Goal: Task Accomplishment & Management: Manage account settings

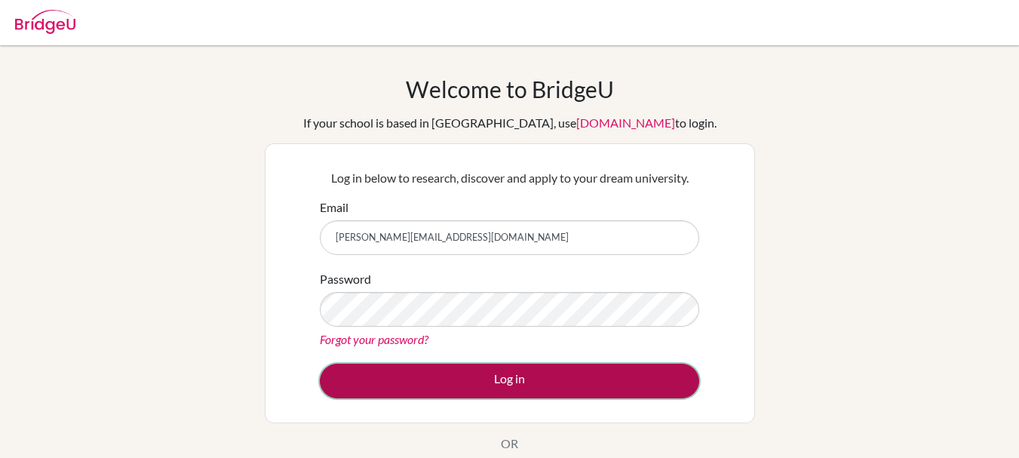
click at [473, 375] on button "Log in" at bounding box center [509, 381] width 379 height 35
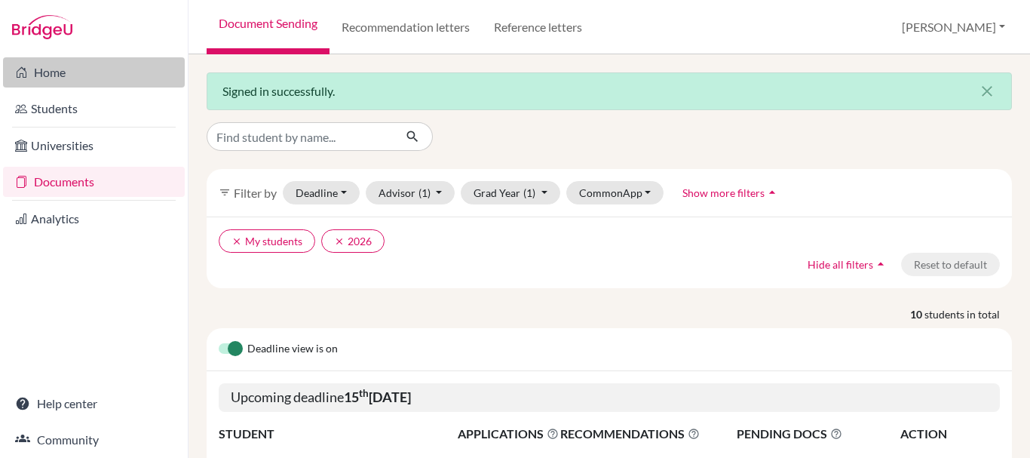
click at [51, 80] on link "Home" at bounding box center [94, 72] width 182 height 30
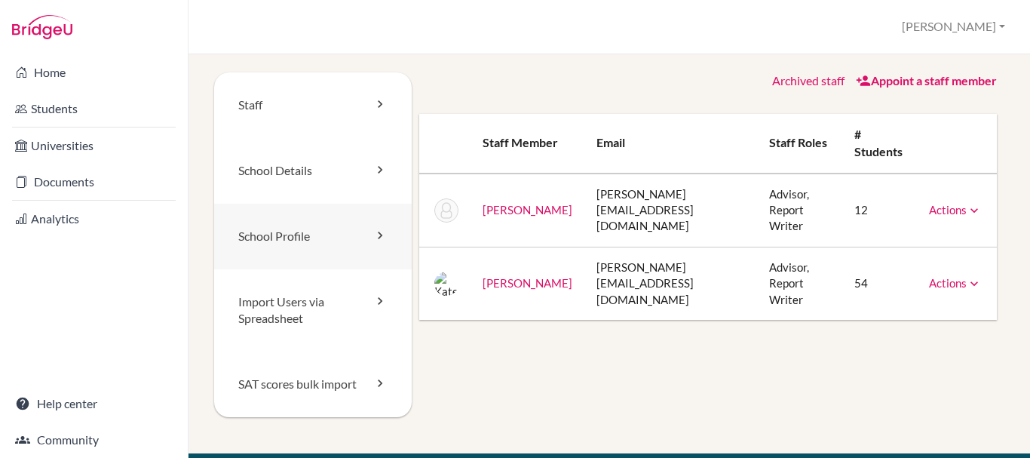
click at [339, 239] on link "School Profile" at bounding box center [313, 237] width 198 height 66
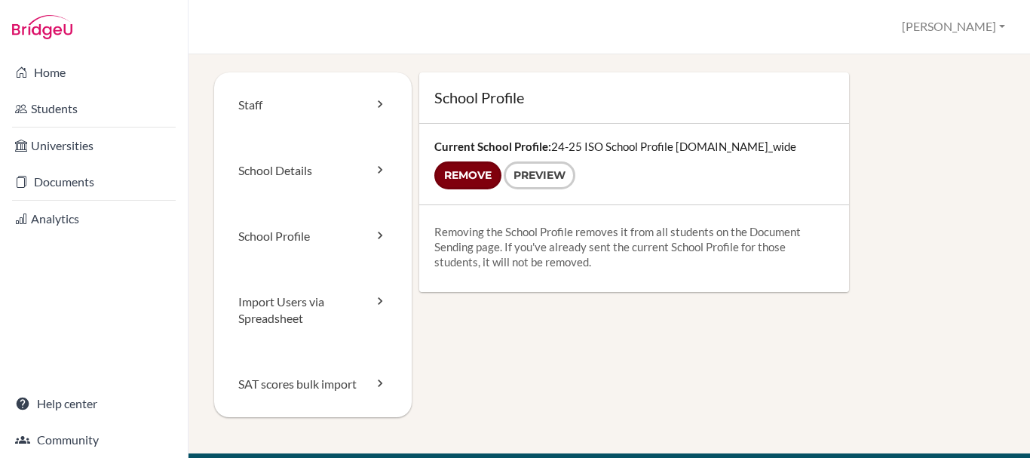
click at [468, 178] on input "Remove" at bounding box center [467, 175] width 67 height 28
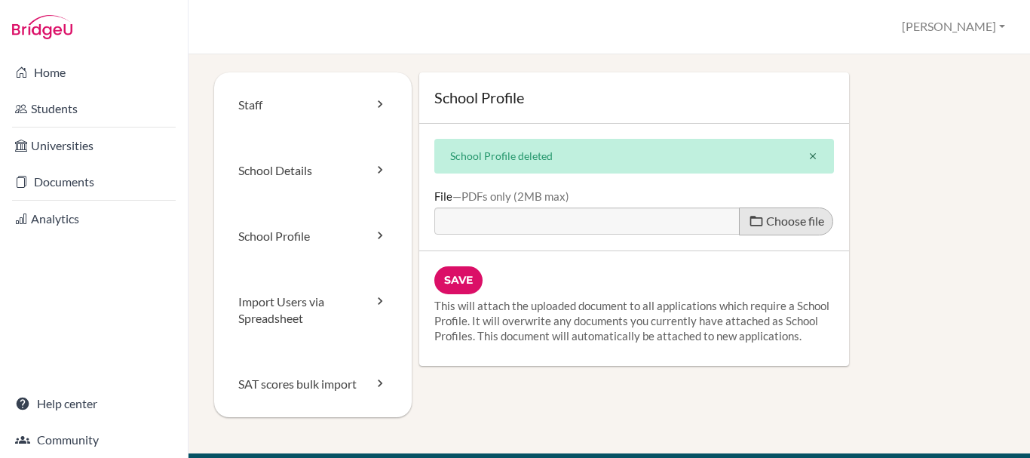
click at [770, 218] on span "Choose file" at bounding box center [795, 220] width 58 height 14
click at [665, 218] on input "Choose file" at bounding box center [549, 215] width 231 height 17
type input "C:\fakepath\25-26 ISO School Profile_compressed.pdf"
type input "25-26 ISO School Profile_compressed.pdf"
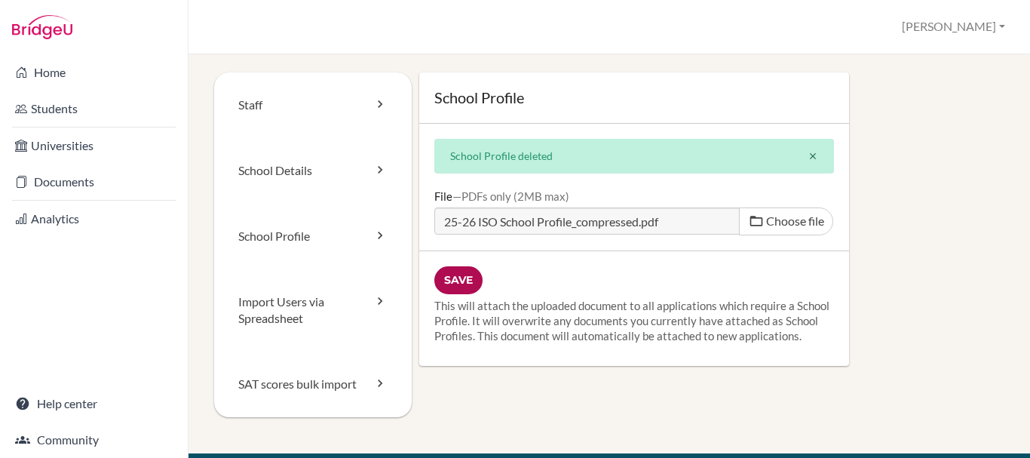
click at [457, 280] on input "Save" at bounding box center [458, 280] width 48 height 28
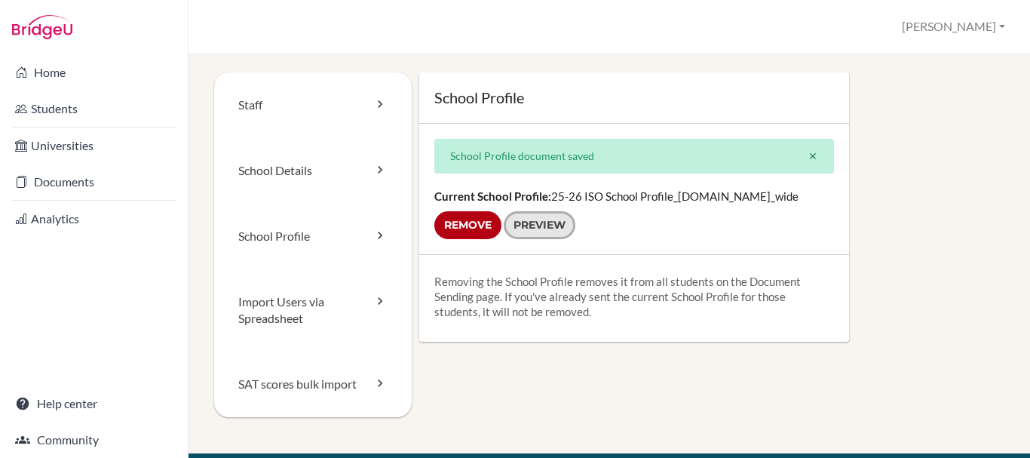
click at [548, 222] on link "Preview" at bounding box center [540, 225] width 72 height 28
click at [358, 171] on link "School Details" at bounding box center [313, 171] width 198 height 66
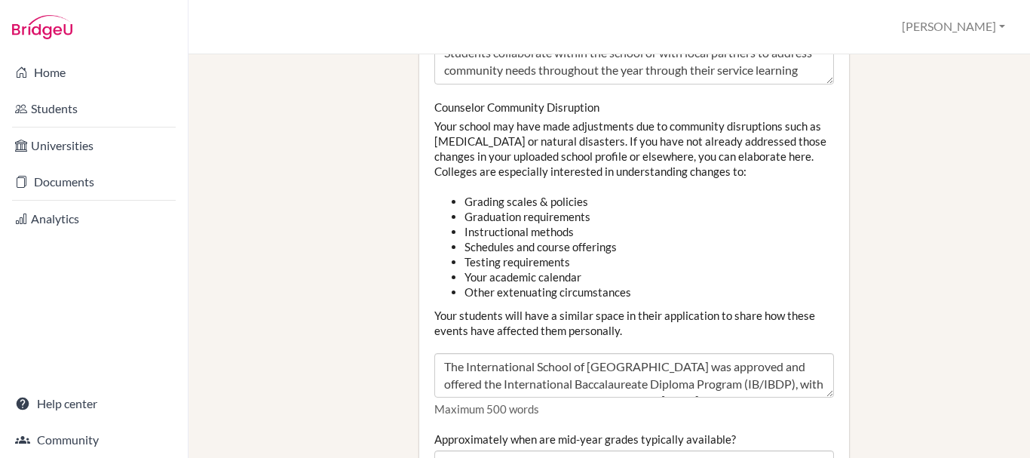
scroll to position [1735, 0]
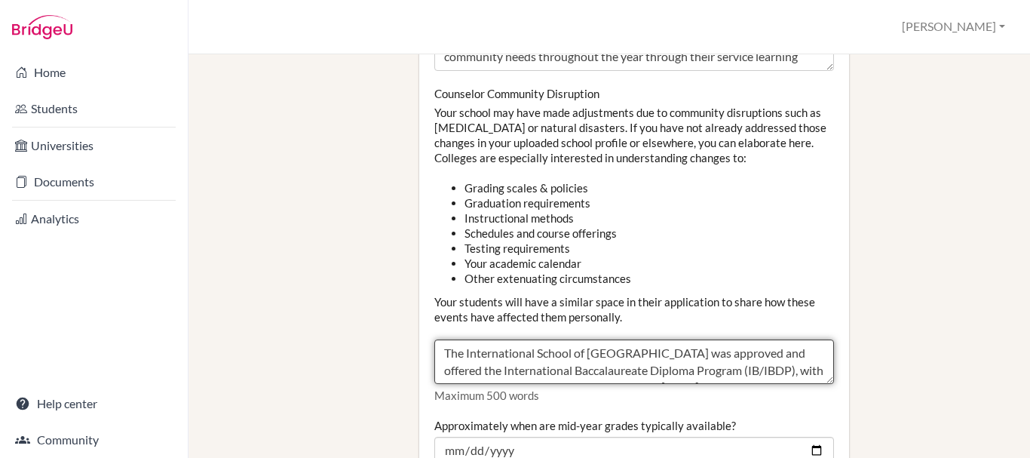
click at [568, 339] on textarea "The International School of [GEOGRAPHIC_DATA] was approved and offered the Inte…" at bounding box center [634, 361] width 400 height 45
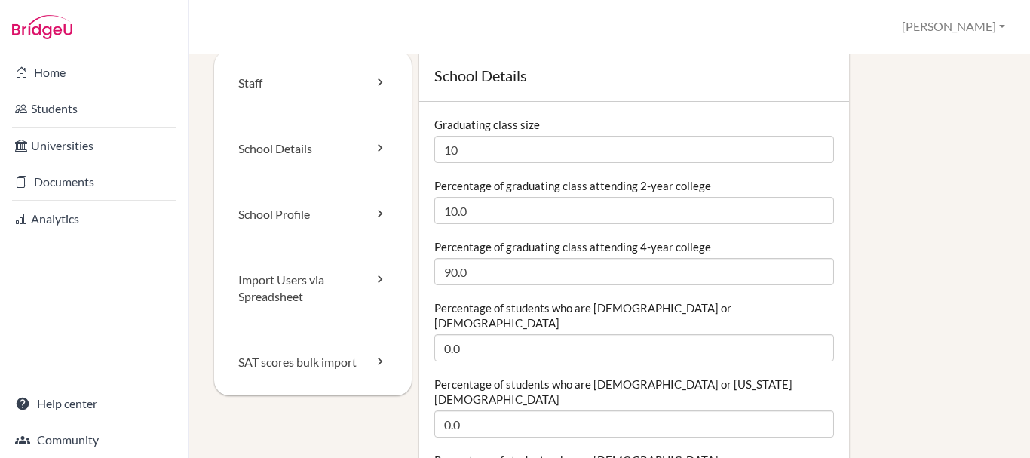
scroll to position [0, 0]
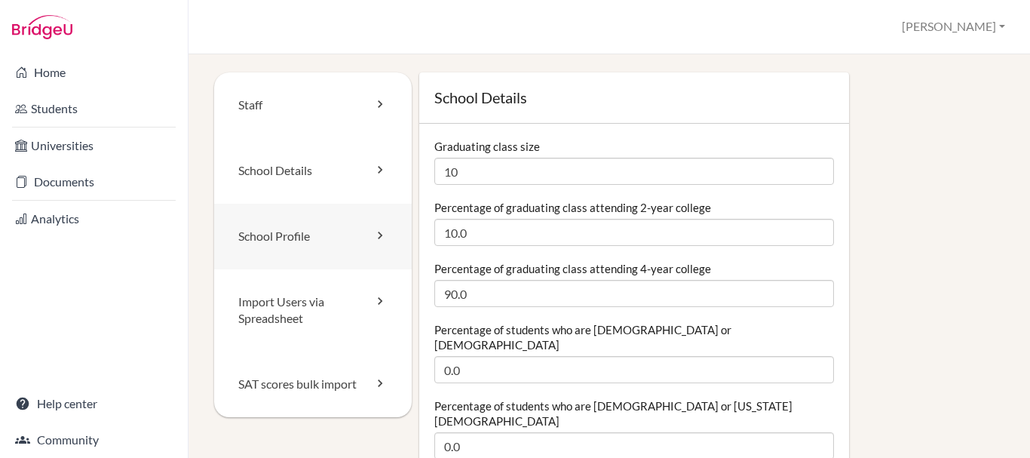
click at [342, 256] on link "School Profile" at bounding box center [313, 237] width 198 height 66
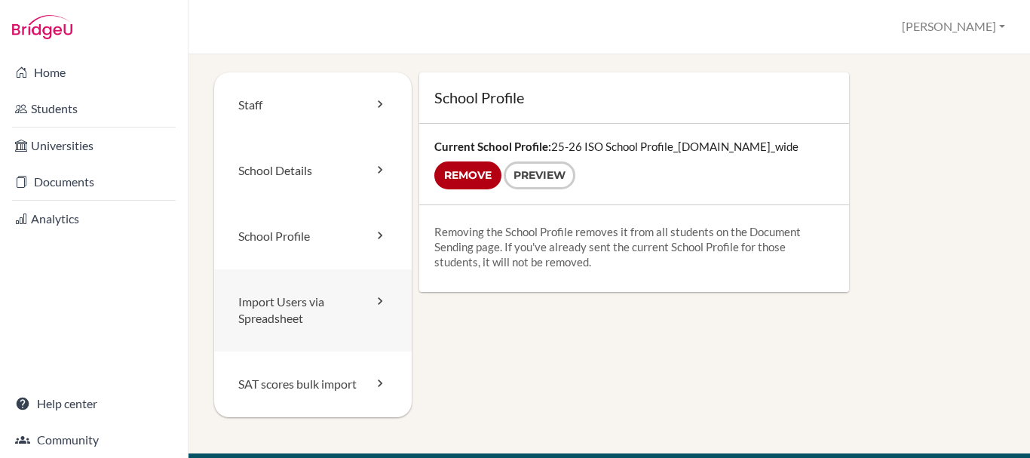
click at [328, 314] on link "Import Users via Spreadsheet" at bounding box center [313, 310] width 198 height 83
